Goal: Navigation & Orientation: Find specific page/section

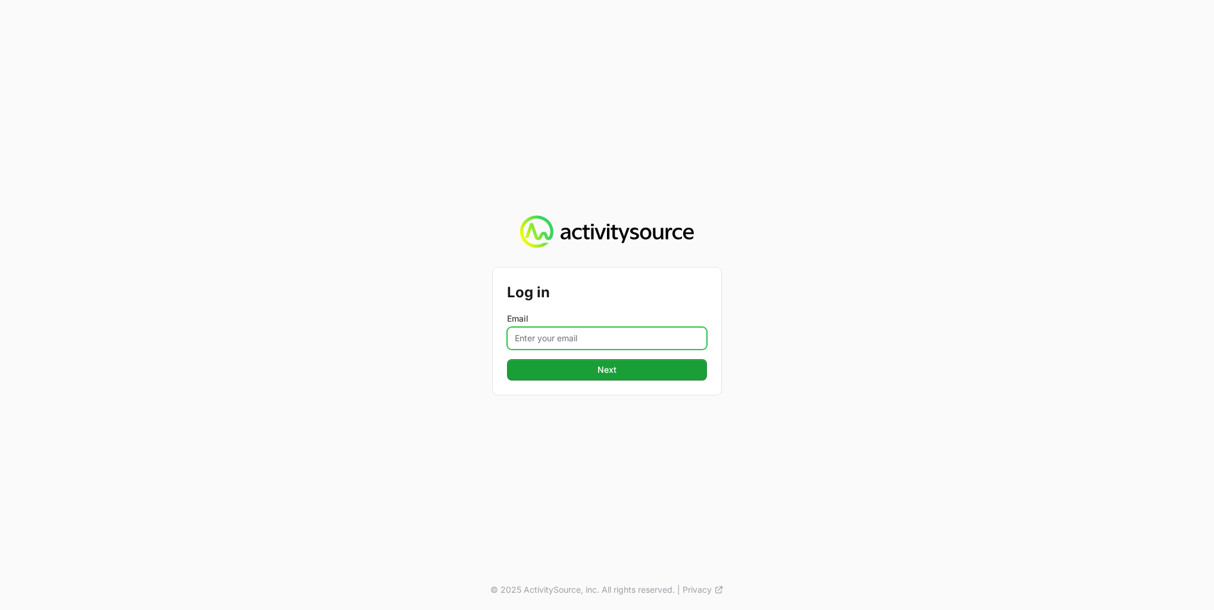
click at [581, 337] on input "Email" at bounding box center [607, 338] width 200 height 23
type input "[PERSON_NAME][EMAIL_ADDRESS][PERSON_NAME][DOMAIN_NAME]"
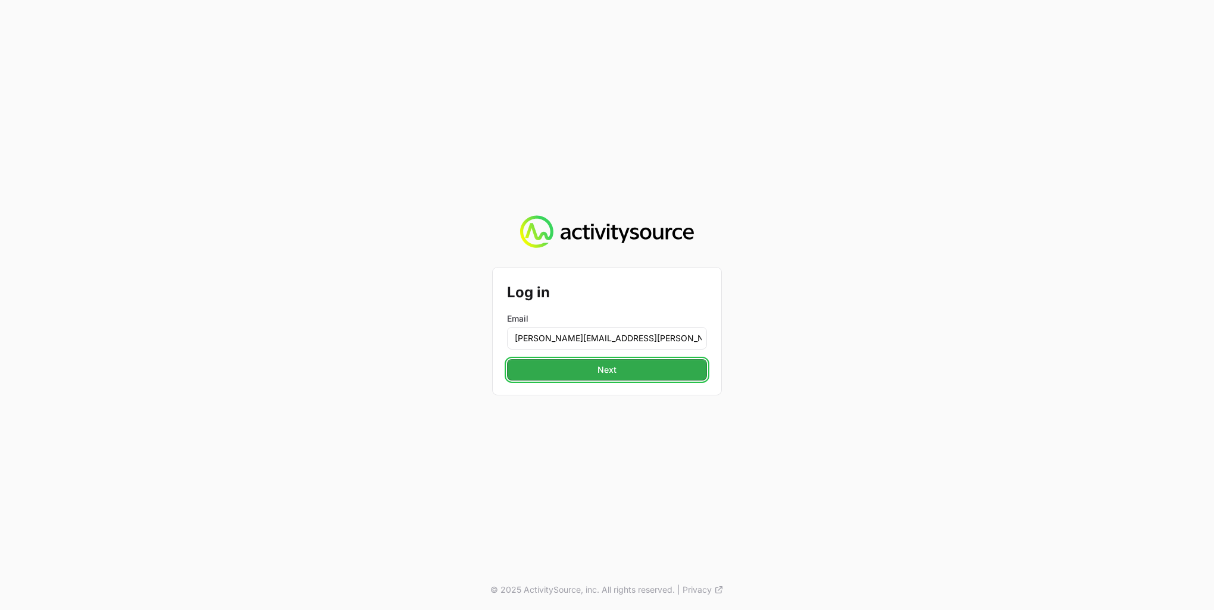
click at [582, 376] on span "Next" at bounding box center [607, 370] width 186 height 14
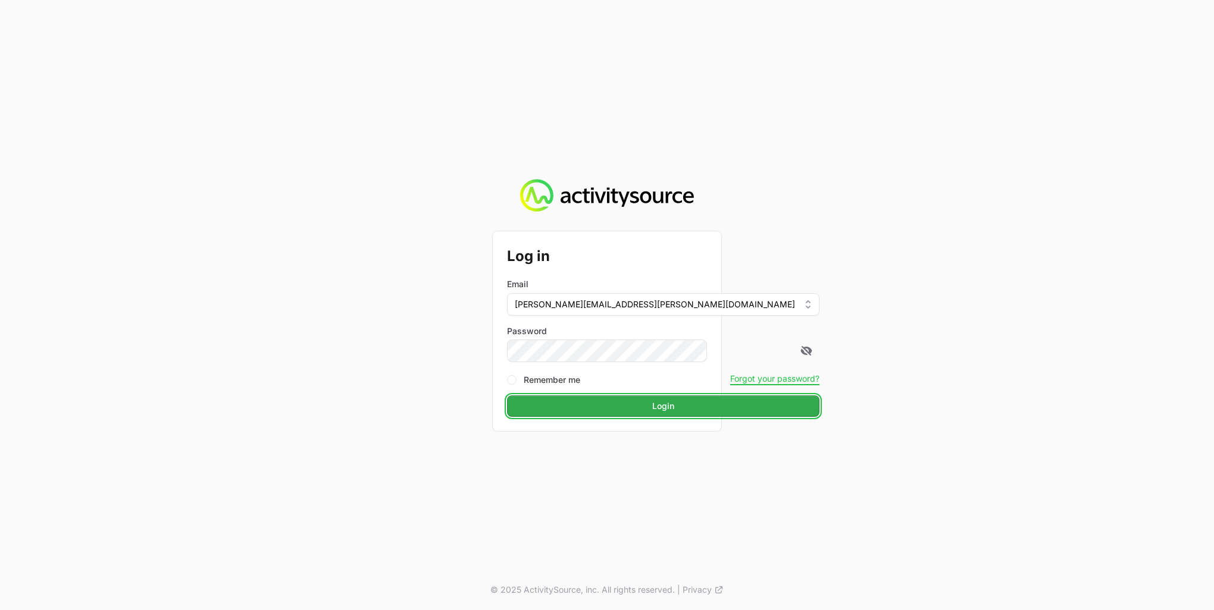
click at [594, 398] on button "Login Login" at bounding box center [663, 406] width 312 height 21
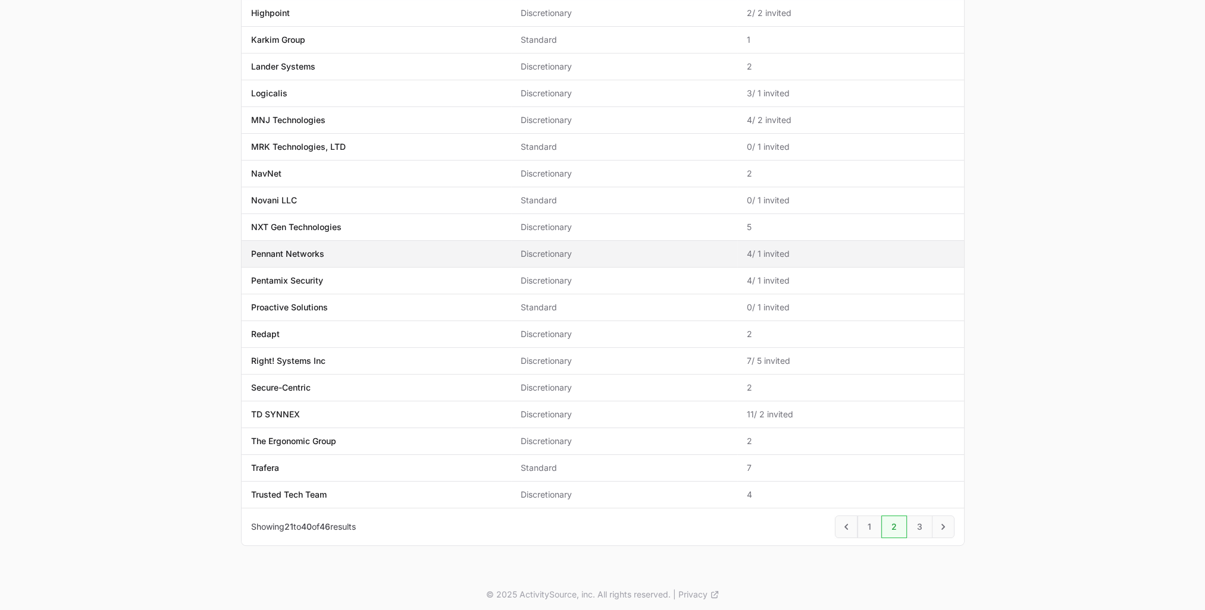
scroll to position [212, 0]
click at [860, 524] on link "1" at bounding box center [869, 526] width 24 height 23
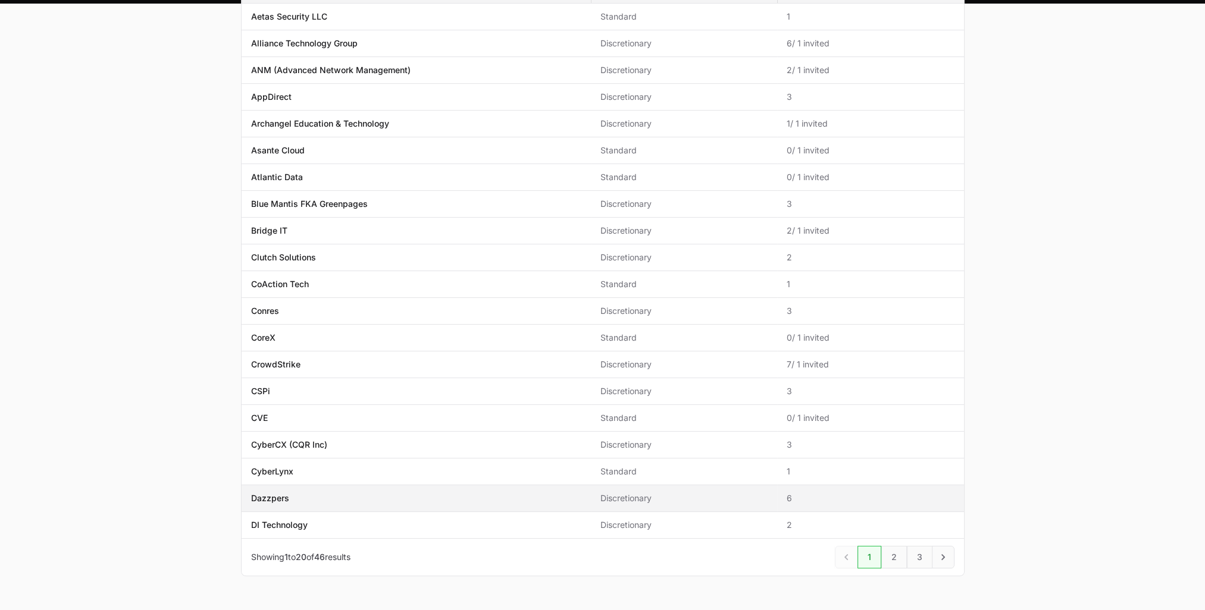
scroll to position [152, 0]
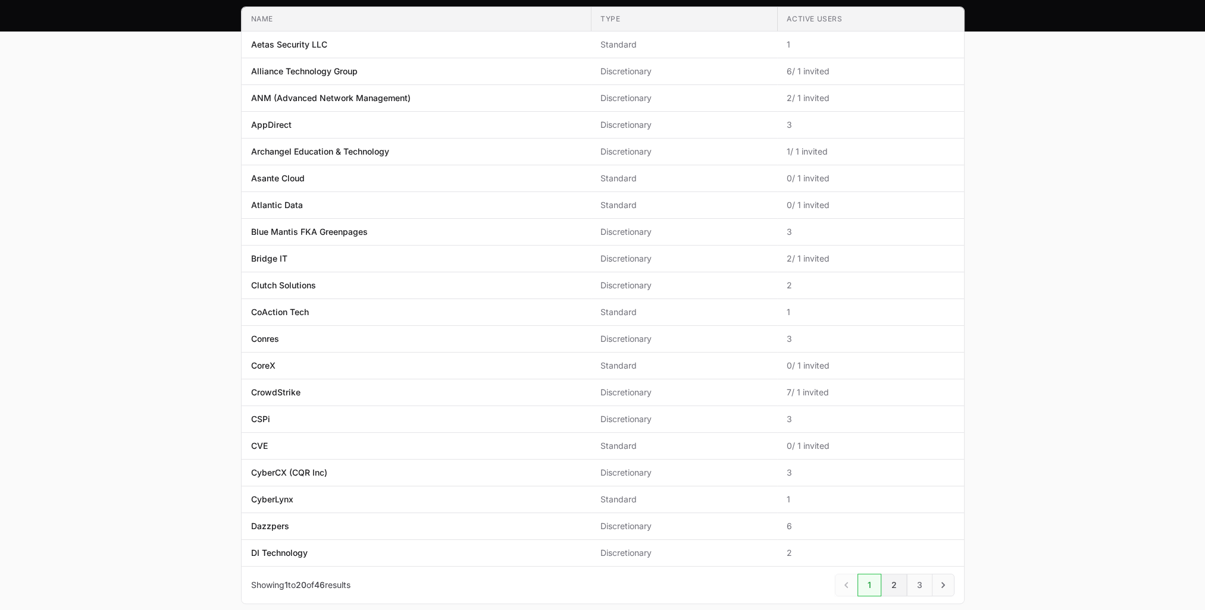
click at [892, 583] on link "2" at bounding box center [894, 585] width 26 height 23
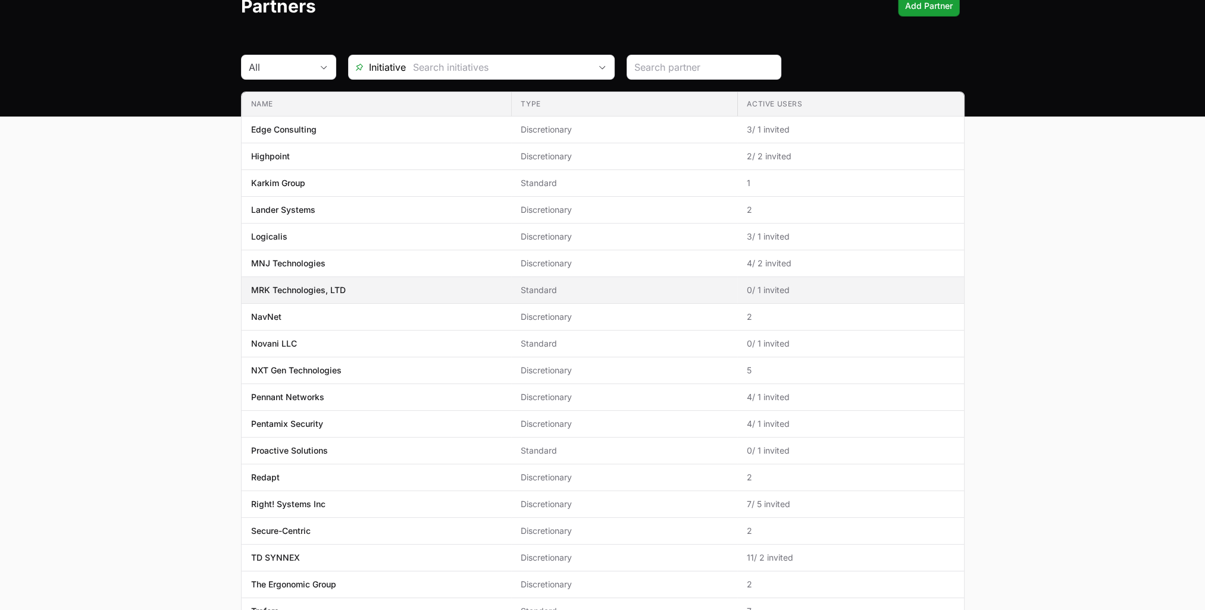
scroll to position [119, 0]
